Goal: Task Accomplishment & Management: Manage account settings

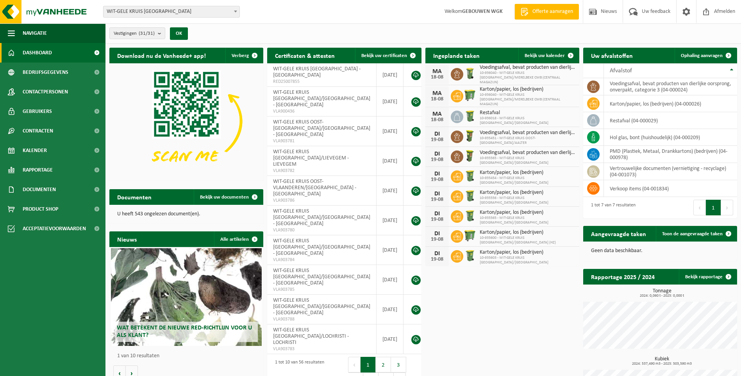
click at [197, 11] on span "WIT-GELE KRUIS [GEOGRAPHIC_DATA]" at bounding box center [171, 11] width 136 height 11
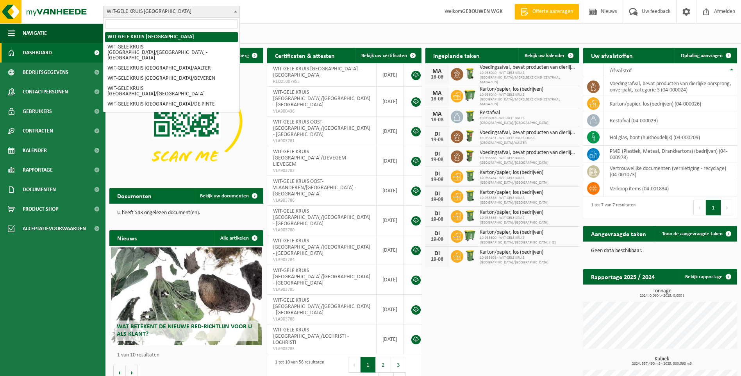
click at [185, 23] on input "search" at bounding box center [171, 24] width 133 height 10
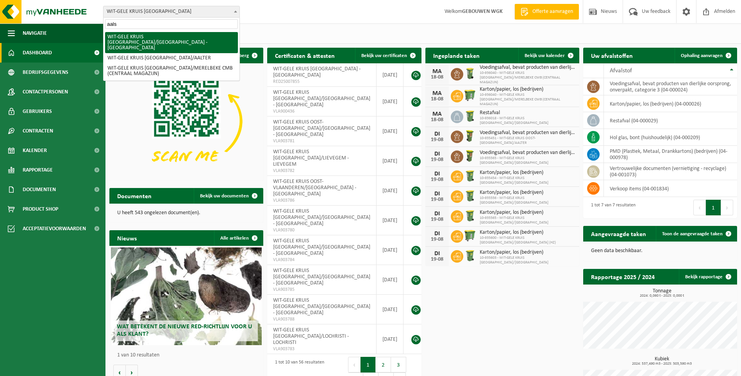
type input "aalst"
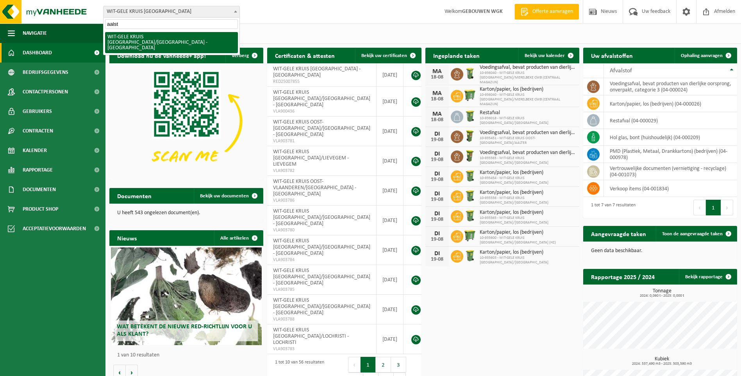
select select "136641"
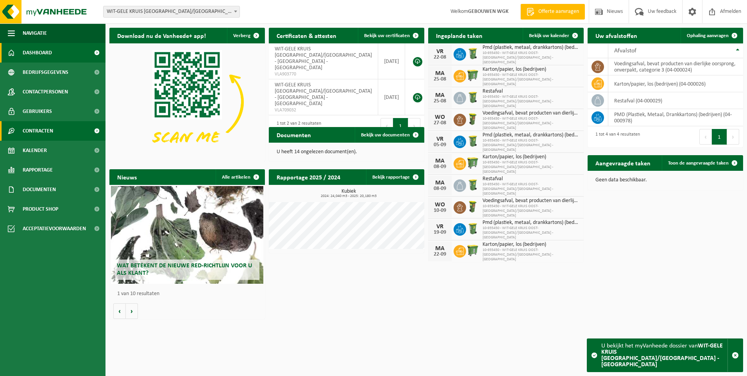
click at [61, 133] on link "Contracten" at bounding box center [52, 131] width 105 height 20
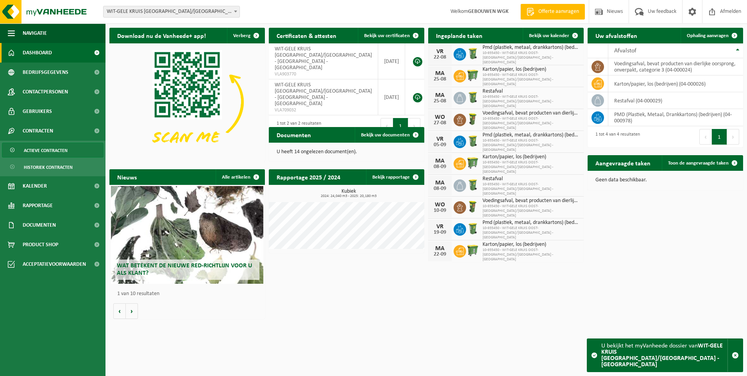
click at [64, 152] on span "Actieve contracten" at bounding box center [46, 150] width 44 height 15
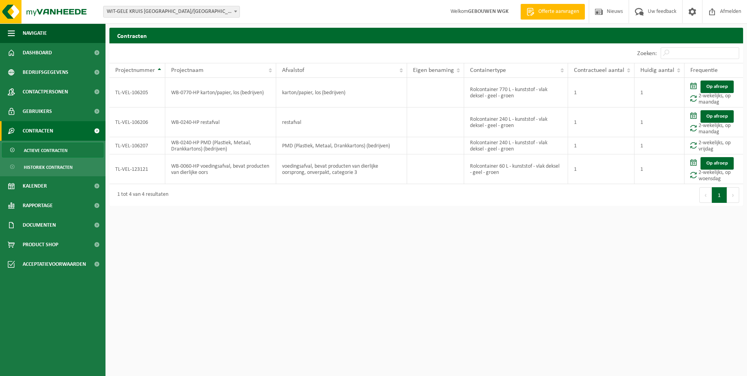
click at [211, 11] on span "WIT-GELE KRUIS [GEOGRAPHIC_DATA]/[GEOGRAPHIC_DATA] - [GEOGRAPHIC_DATA]" at bounding box center [171, 11] width 136 height 11
click at [198, 15] on span "WIT-GELE KRUIS [GEOGRAPHIC_DATA]/[GEOGRAPHIC_DATA] - [GEOGRAPHIC_DATA]" at bounding box center [171, 11] width 136 height 11
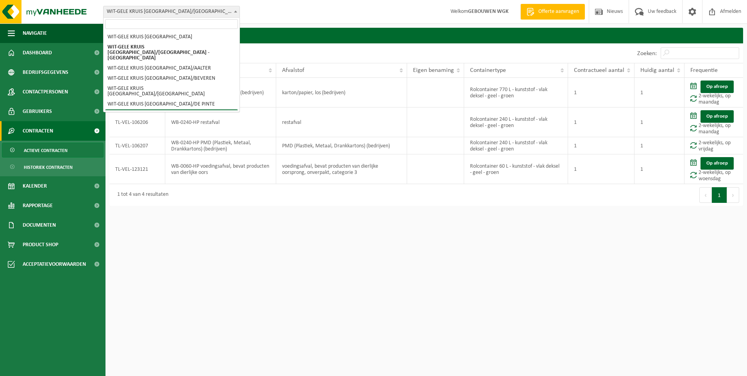
select select "136692"
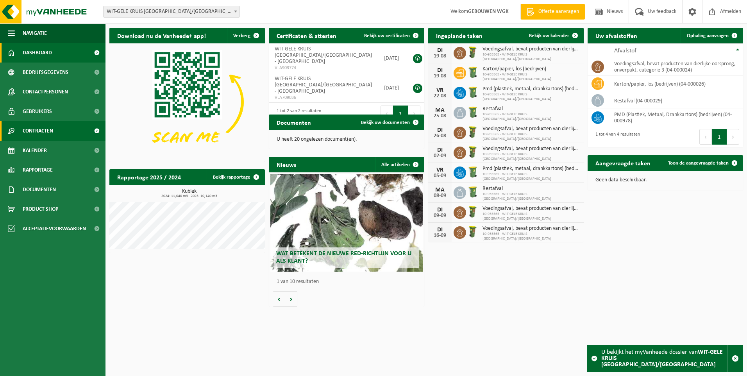
click at [70, 132] on link "Contracten" at bounding box center [52, 131] width 105 height 20
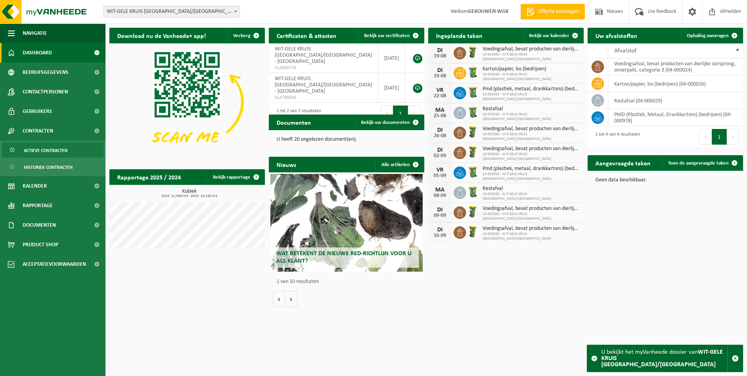
click at [67, 143] on link "Actieve contracten" at bounding box center [53, 150] width 102 height 15
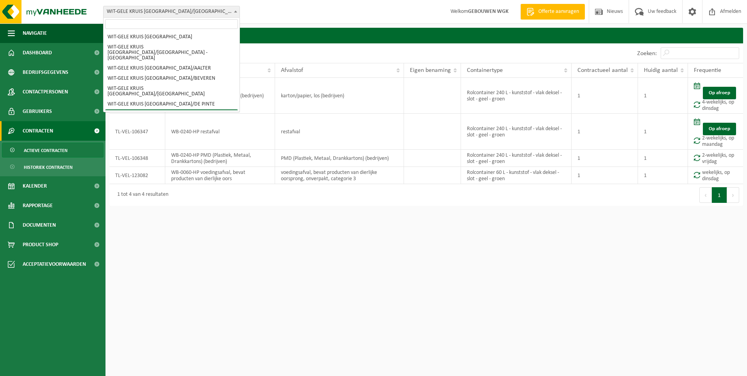
click at [209, 15] on span "WIT-GELE KRUIS [GEOGRAPHIC_DATA]/[GEOGRAPHIC_DATA]" at bounding box center [171, 11] width 136 height 11
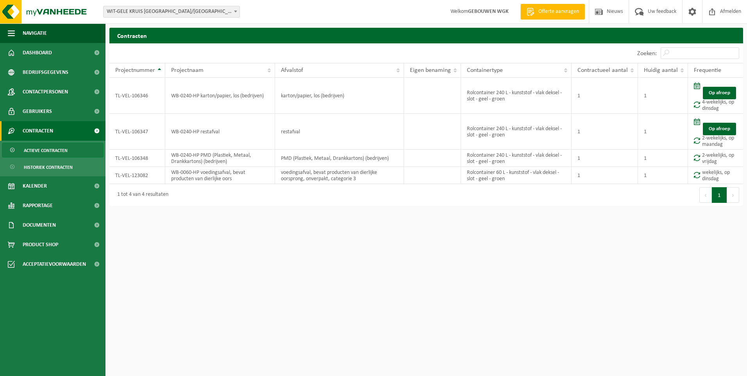
click at [218, 14] on span "WIT-GELE KRUIS [GEOGRAPHIC_DATA]/[GEOGRAPHIC_DATA]" at bounding box center [171, 11] width 136 height 11
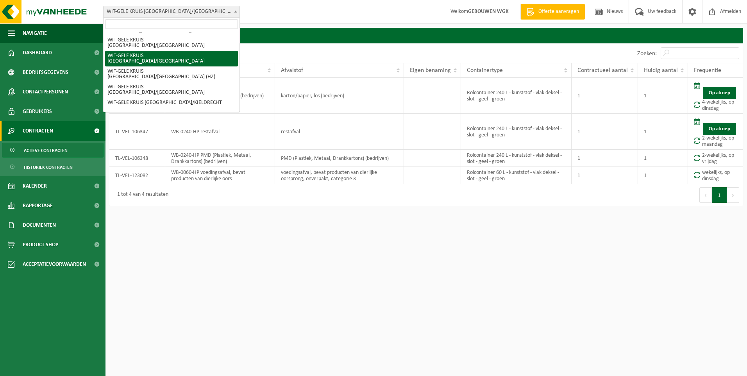
scroll to position [117, 0]
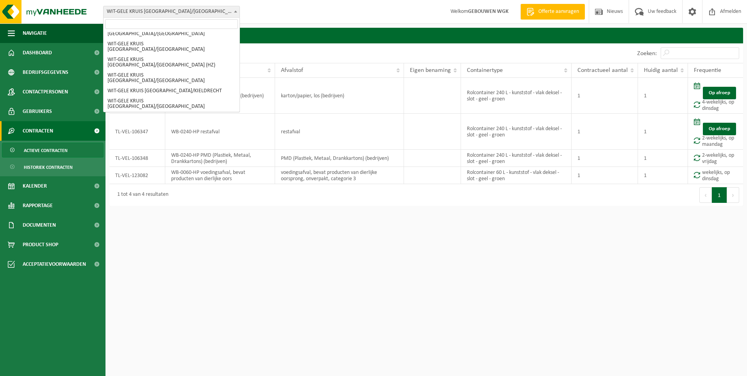
select select "136711"
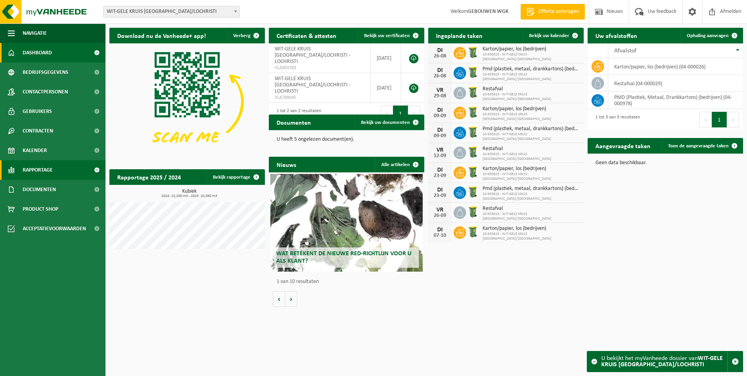
click at [59, 172] on link "Rapportage" at bounding box center [52, 170] width 105 height 20
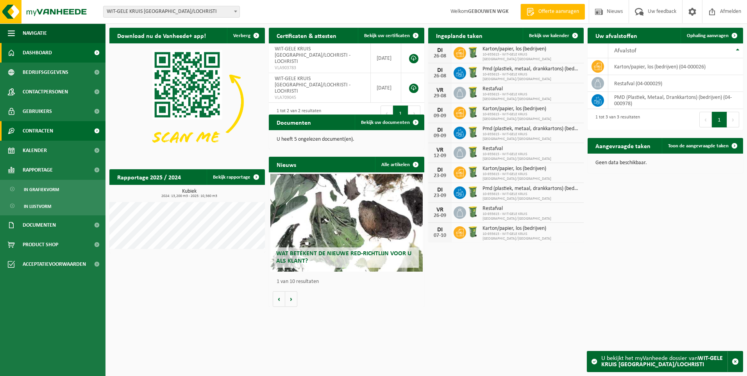
click at [59, 131] on link "Contracten" at bounding box center [52, 131] width 105 height 20
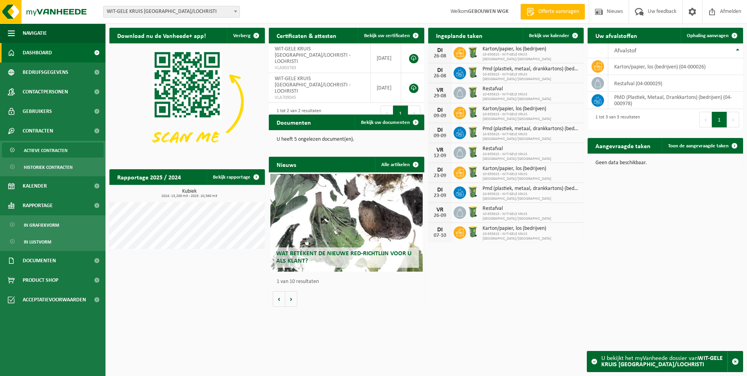
click at [63, 152] on span "Actieve contracten" at bounding box center [46, 150] width 44 height 15
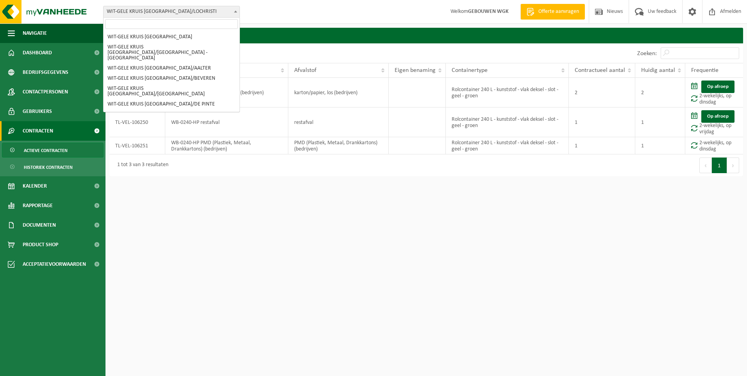
click at [201, 14] on span "WIT-GELE KRUIS [GEOGRAPHIC_DATA]/LOCHRISTI" at bounding box center [171, 11] width 136 height 11
select select "136749"
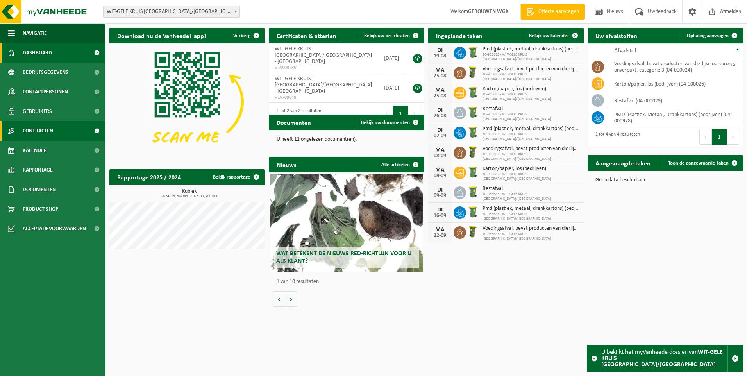
click at [66, 134] on link "Contracten" at bounding box center [52, 131] width 105 height 20
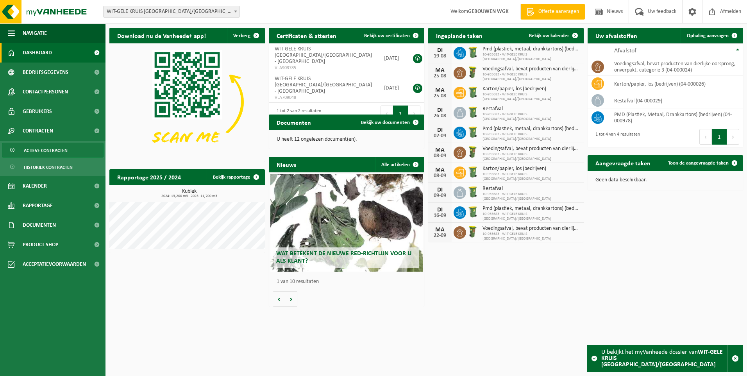
click at [64, 146] on span "Actieve contracten" at bounding box center [46, 150] width 44 height 15
